Goal: Browse casually: Explore the website without a specific task or goal

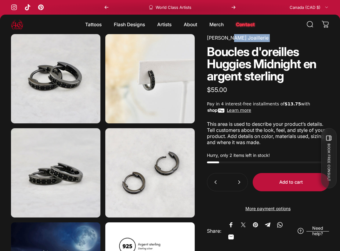
drag, startPoint x: 261, startPoint y: 42, endPoint x: 229, endPoint y: 34, distance: 33.1
click at [229, 34] on product-info "[PERSON_NAME] Joaillerie Boucles d'oreilles Huggies Midnight en argent sterling…" at bounding box center [268, 164] width 122 height 260
click at [227, 63] on animate-element "Huggies" at bounding box center [229, 64] width 44 height 12
click at [233, 41] on link "[PERSON_NAME] Joaillerie" at bounding box center [238, 38] width 62 height 6
